Goal: Navigation & Orientation: Find specific page/section

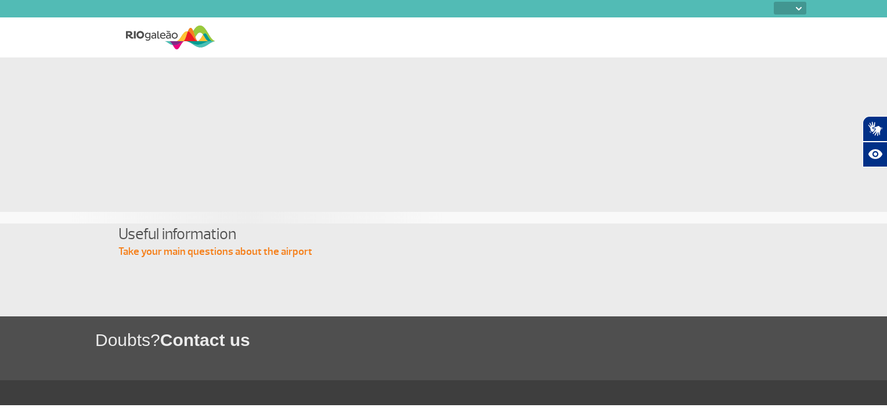
select select
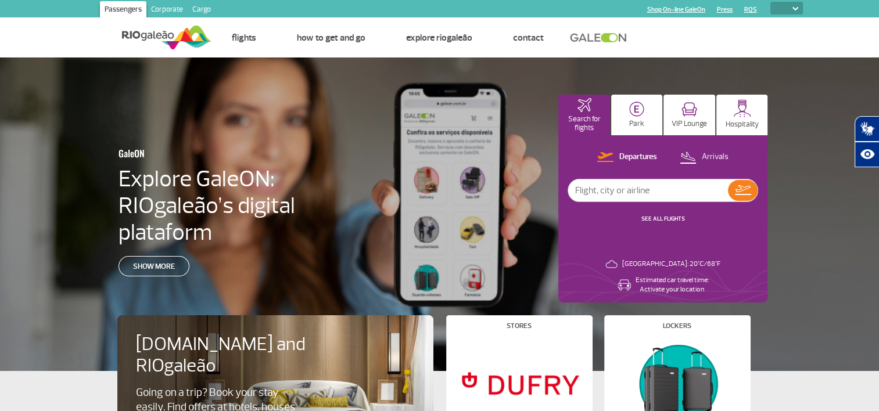
click at [191, 5] on link "Cargo" at bounding box center [202, 10] width 28 height 19
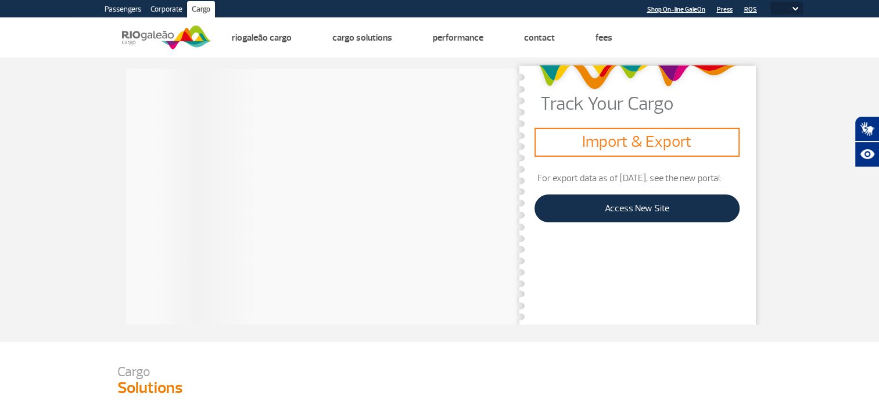
click at [792, 9] on img at bounding box center [795, 8] width 6 height 3
click at [796, 7] on img at bounding box center [795, 8] width 6 height 3
click at [792, 7] on img at bounding box center [795, 8] width 6 height 3
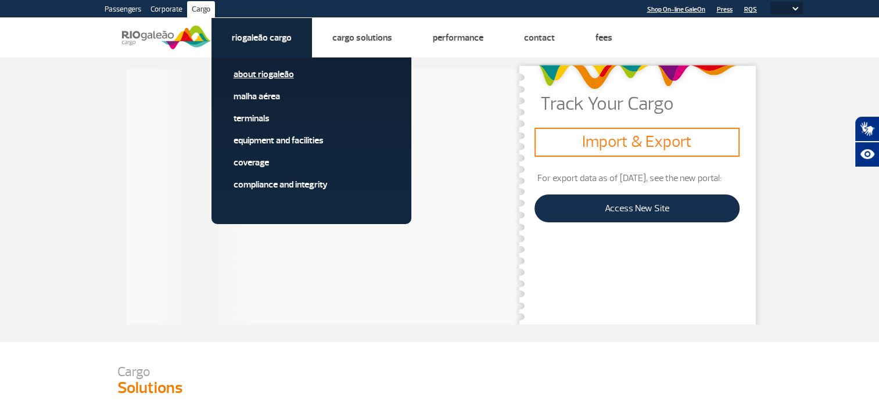
click at [242, 74] on link "About RIOgaleão" at bounding box center [311, 74] width 156 height 13
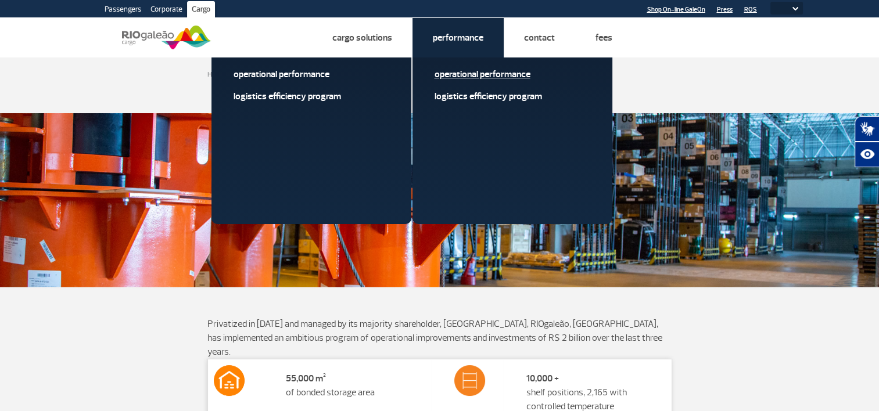
click at [470, 70] on link "Operational Performance" at bounding box center [512, 74] width 156 height 13
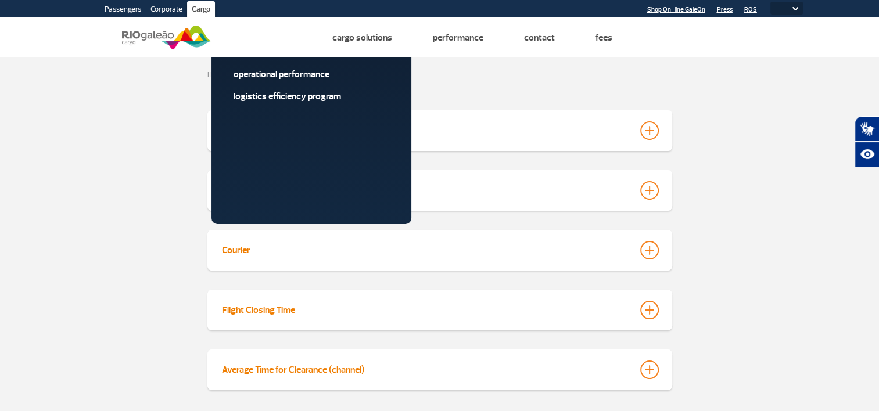
click at [127, 2] on link "Passengers" at bounding box center [123, 10] width 46 height 19
